Goal: Find specific page/section

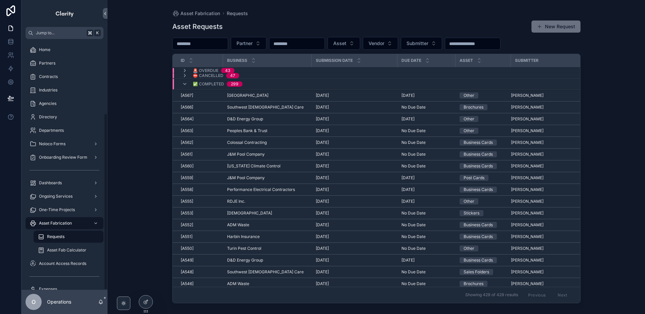
scroll to position [105, 0]
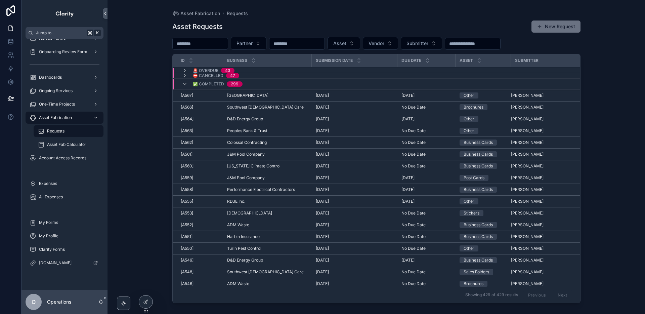
click at [59, 79] on span "Dashboards" at bounding box center [50, 77] width 23 height 5
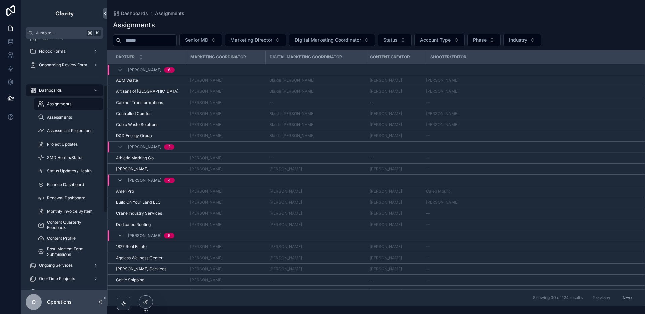
scroll to position [89, 0]
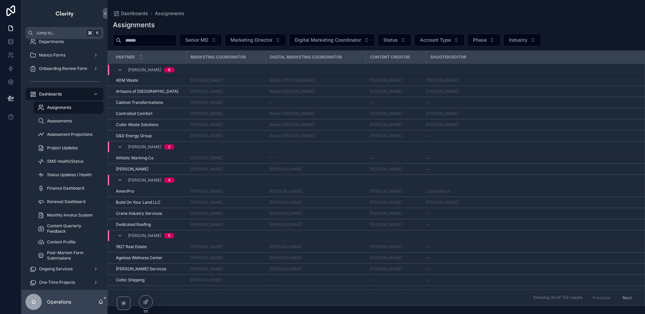
click at [60, 57] on span "Noloco Forms" at bounding box center [52, 54] width 27 height 5
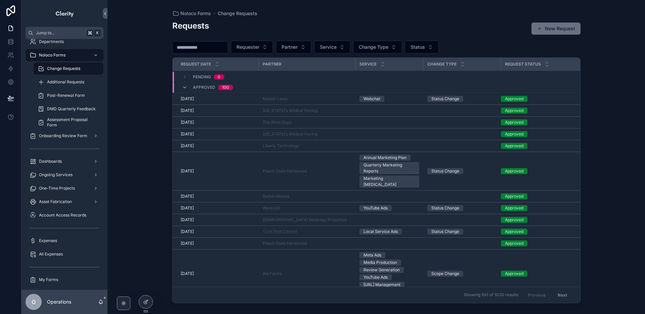
click at [64, 81] on span "Additional Requests" at bounding box center [65, 81] width 37 height 5
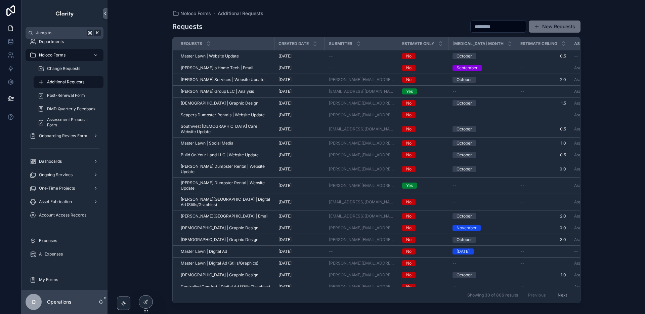
click at [574, 67] on link "Asana Task" at bounding box center [585, 67] width 22 height 5
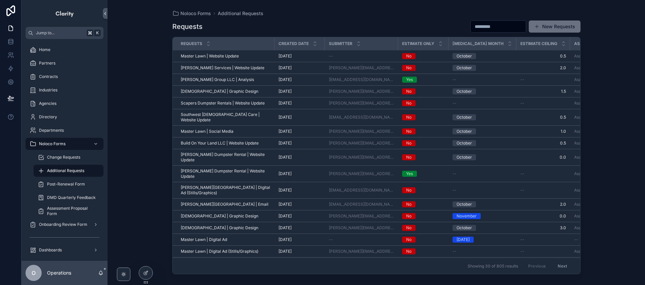
click at [574, 55] on link "Asana Task" at bounding box center [585, 55] width 22 height 5
